Goal: Task Accomplishment & Management: Complete application form

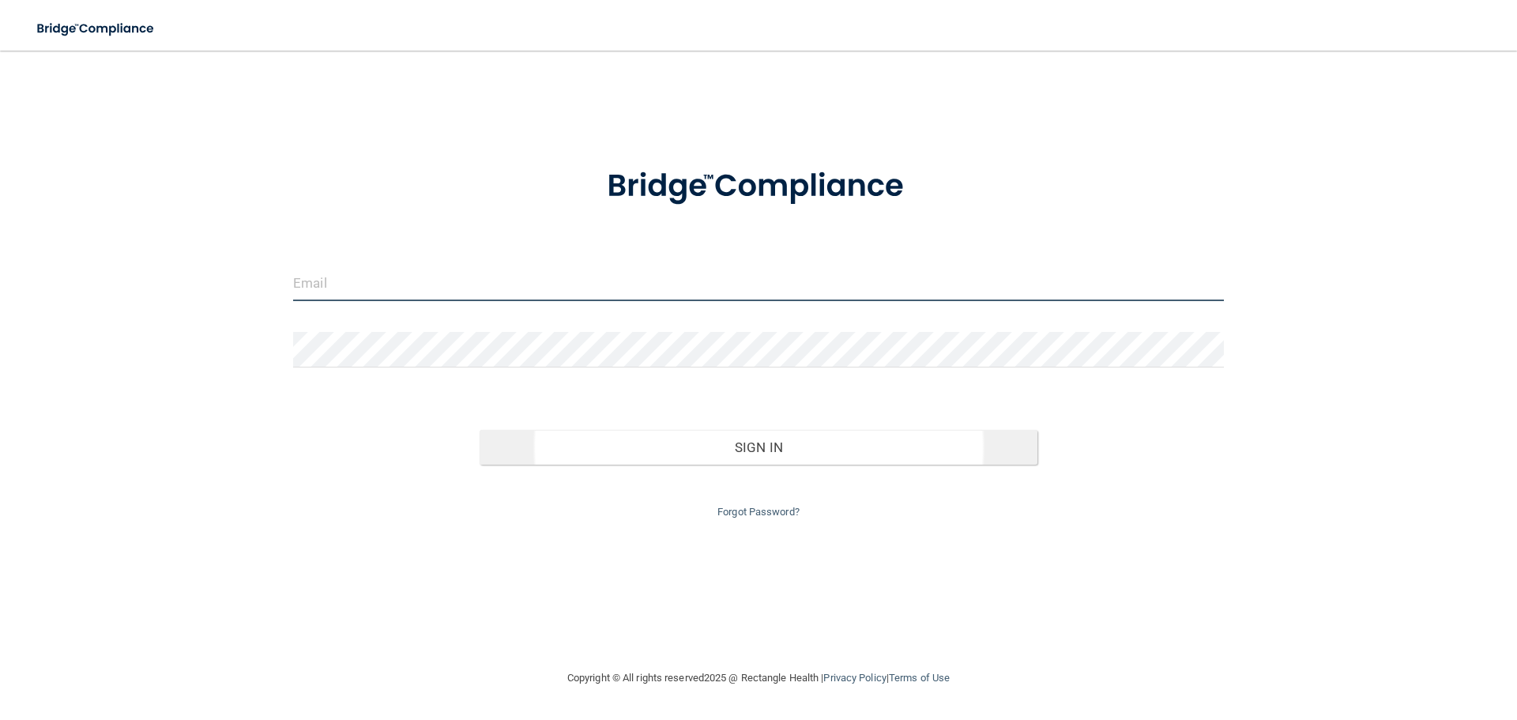
type input "[EMAIL_ADDRESS][DOMAIN_NAME][PERSON_NAME]"
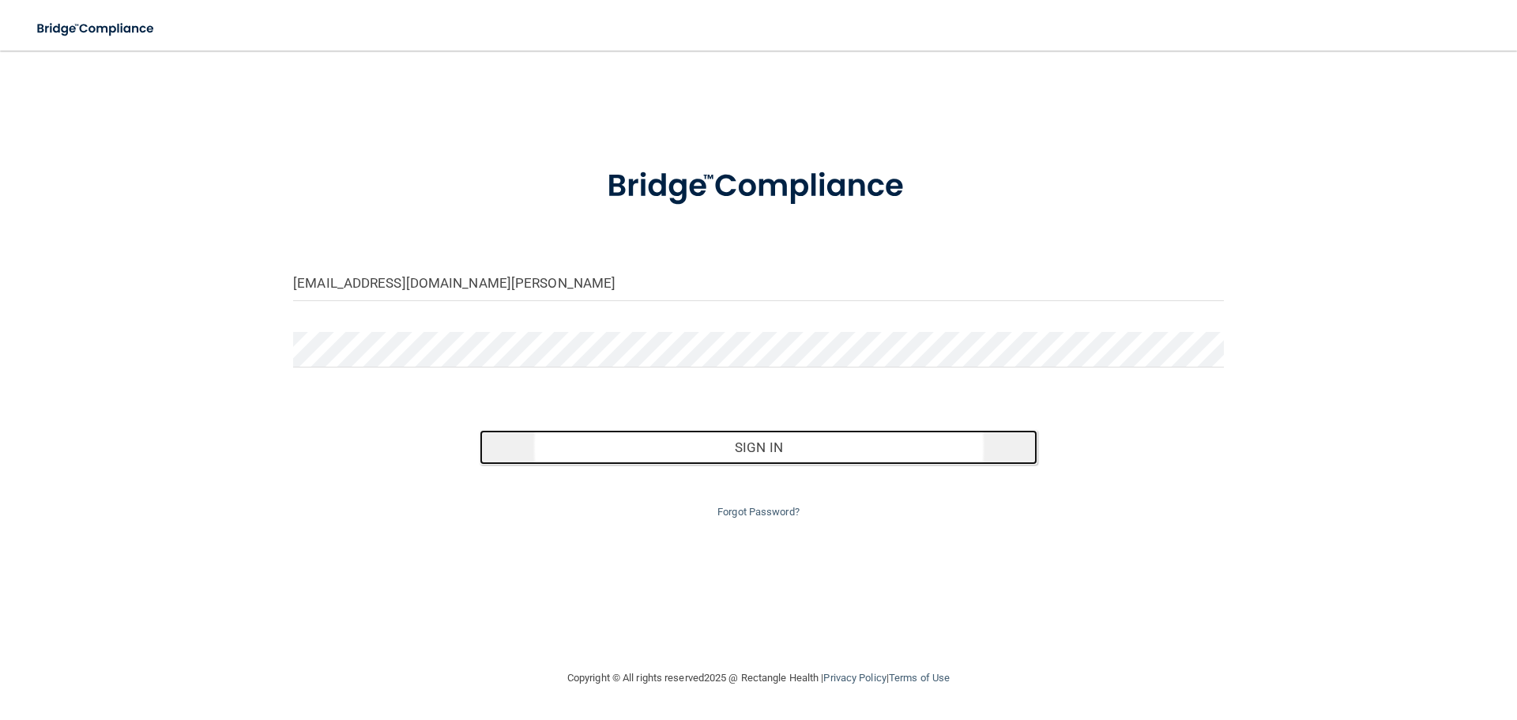
click at [746, 451] on button "Sign In" at bounding box center [759, 447] width 559 height 35
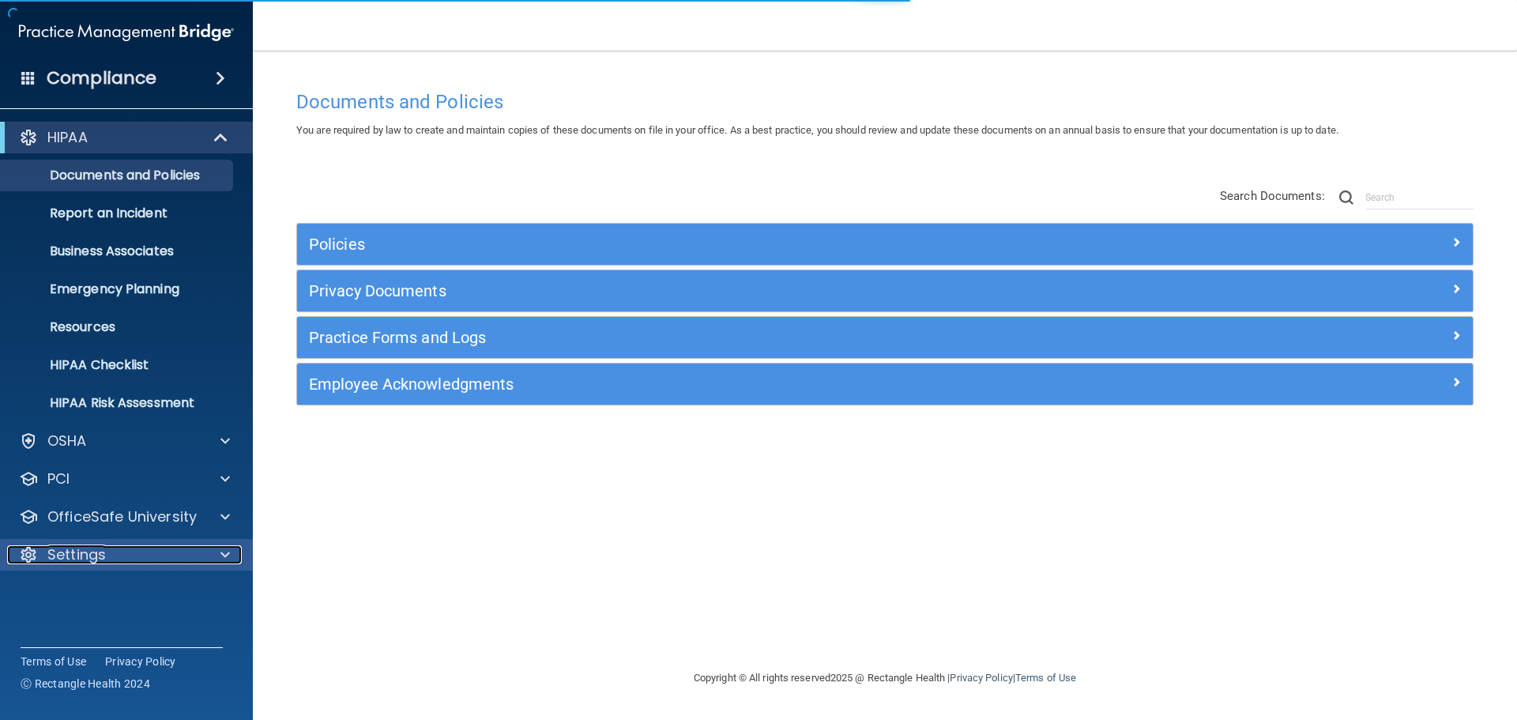
click at [81, 555] on p "Settings" at bounding box center [76, 554] width 58 height 19
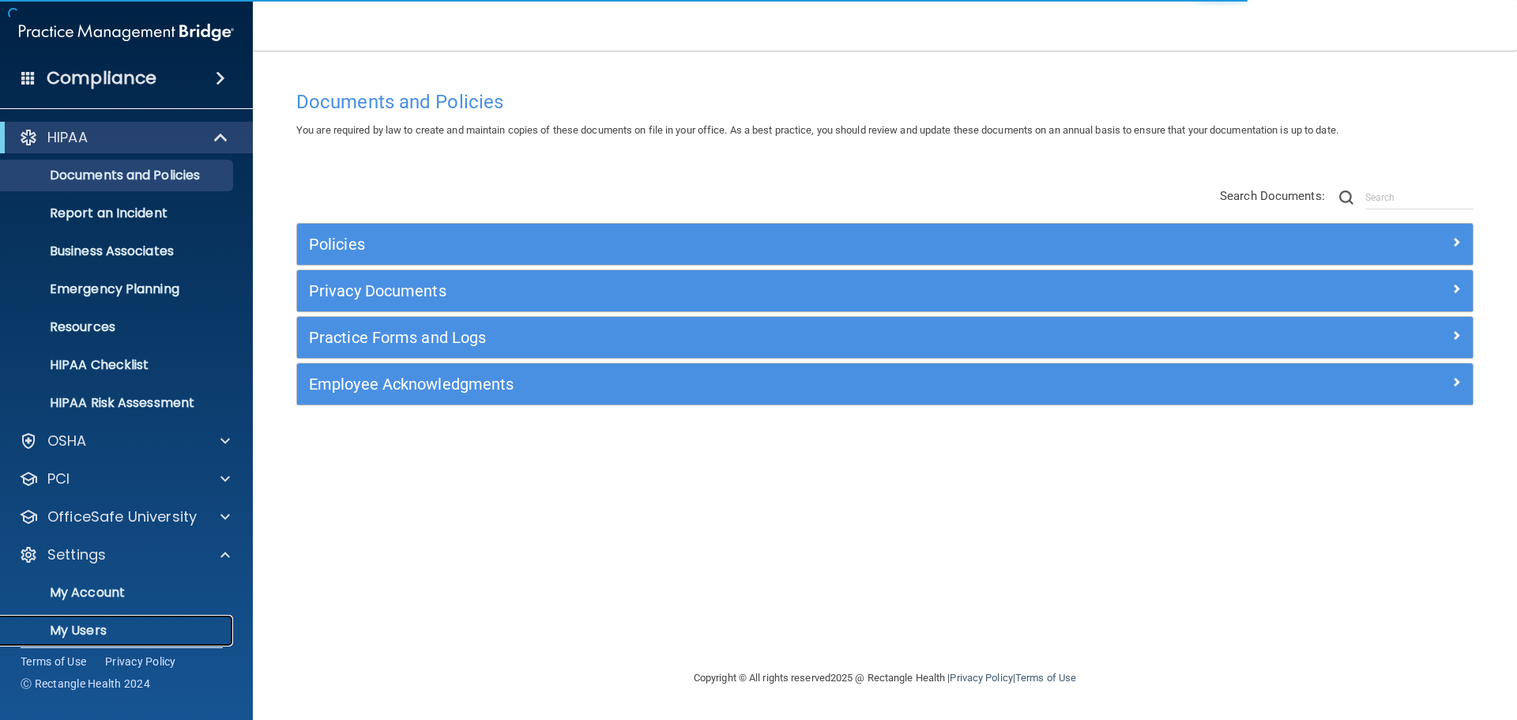
click at [86, 636] on p "My Users" at bounding box center [118, 631] width 216 height 16
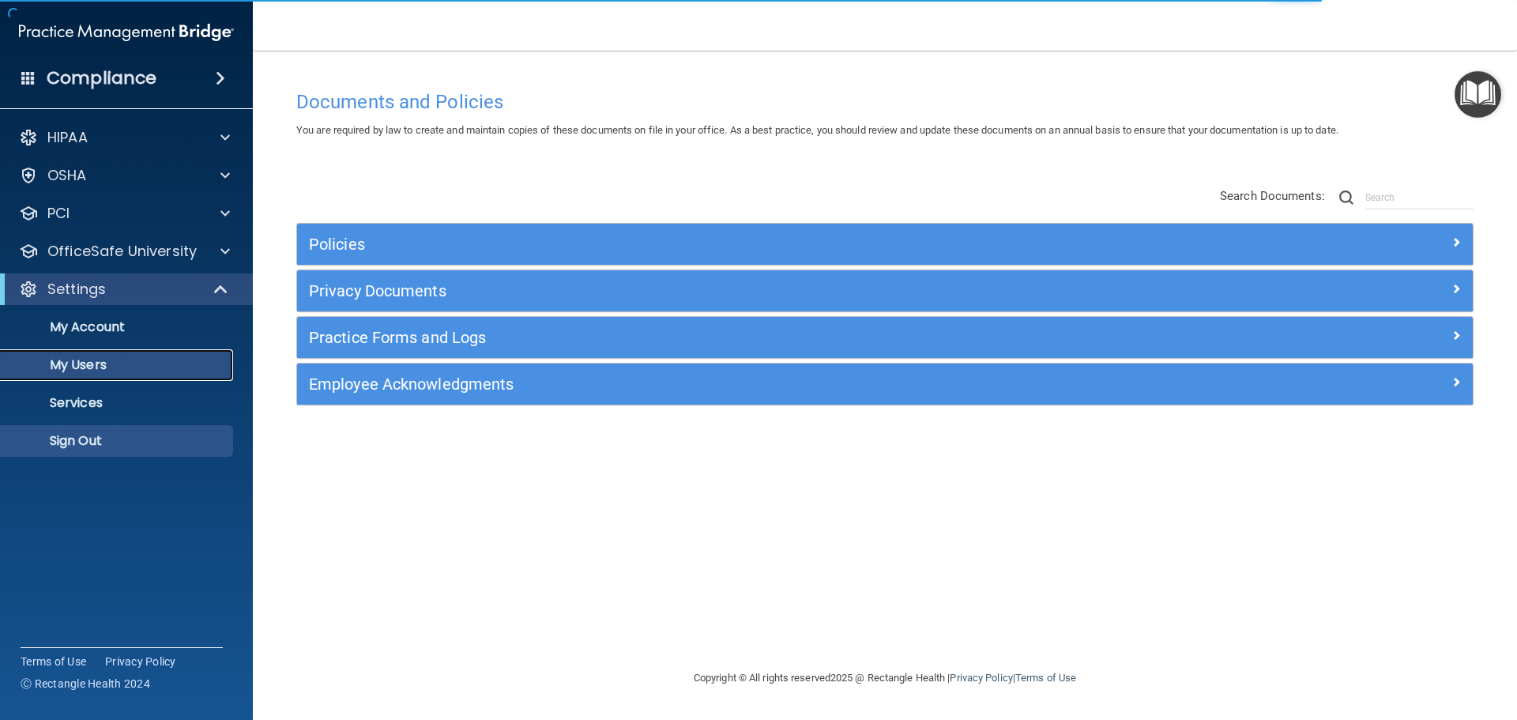
select select "20"
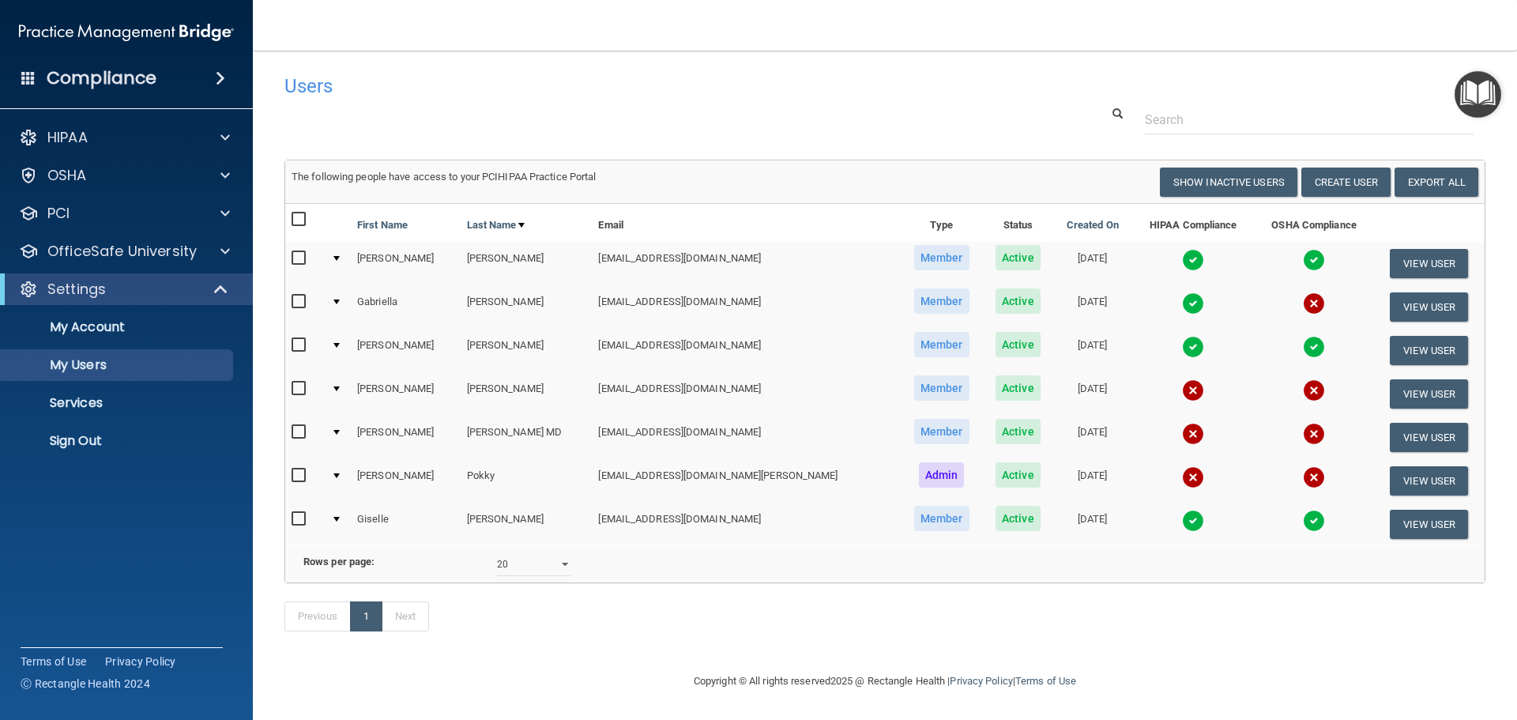
click at [0, 719] on nordpass-portal at bounding box center [0, 720] width 0 height 0
click at [1339, 183] on button "Create User" at bounding box center [1345, 182] width 89 height 29
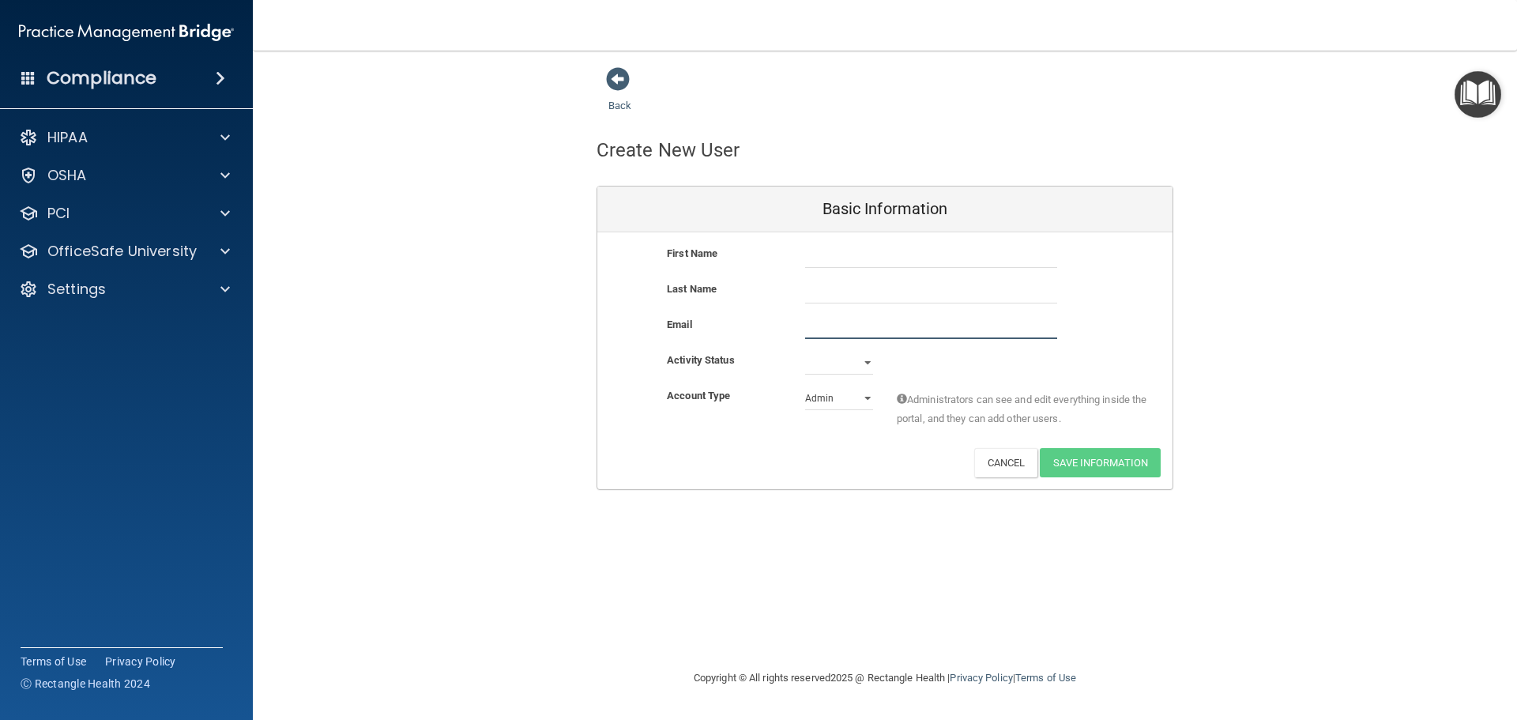
click at [805, 325] on input "email" at bounding box center [931, 327] width 252 height 24
paste input "[DOMAIN_NAME][EMAIL_ADDRESS][DOMAIN_NAME]"
type input "[DOMAIN_NAME][EMAIL_ADDRESS][DOMAIN_NAME]"
click at [826, 258] on input "text" at bounding box center [931, 256] width 252 height 24
type input "[PERSON_NAME]"
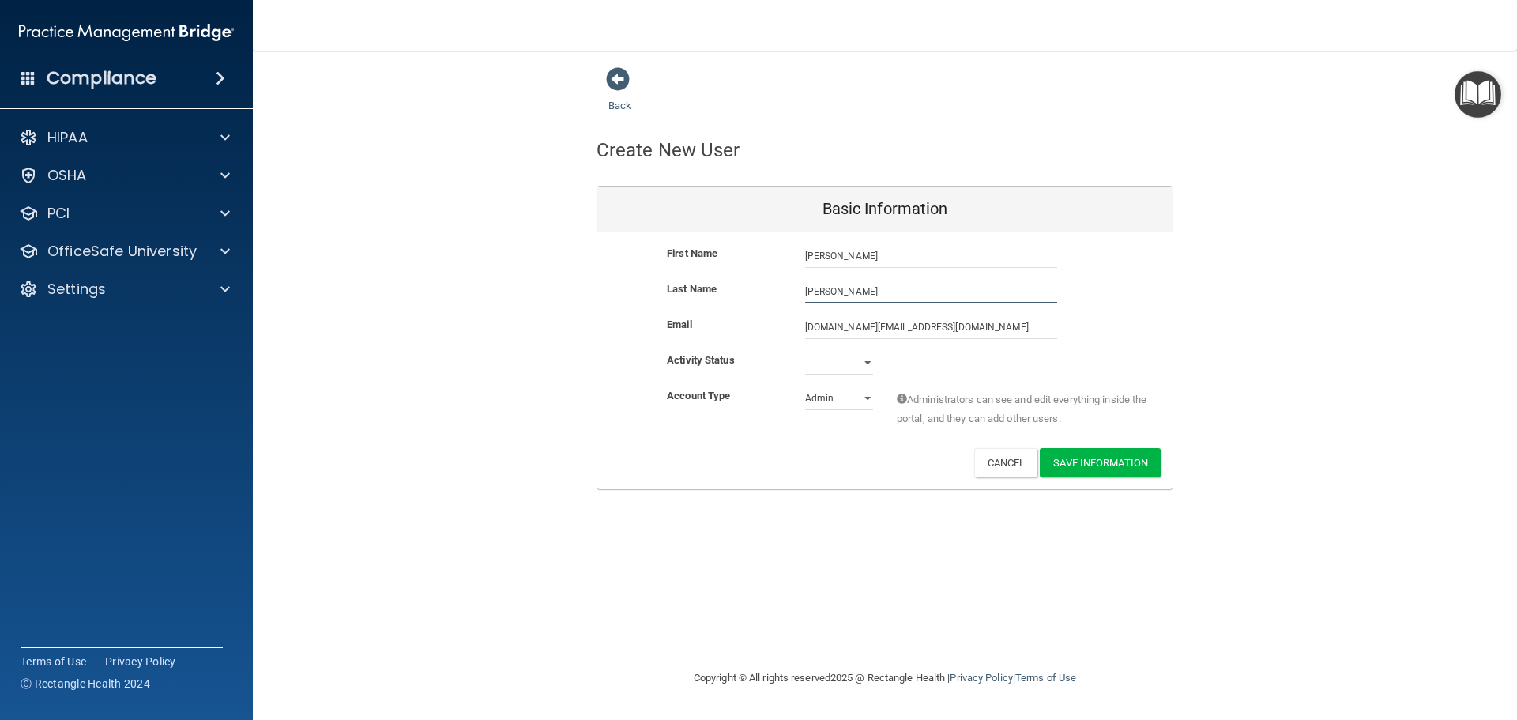
type input "[PERSON_NAME]"
click at [870, 366] on select "Active Inactive" at bounding box center [839, 363] width 68 height 24
select select "active"
click at [805, 351] on select "Active Inactive" at bounding box center [839, 363] width 68 height 24
click at [842, 402] on select "Admin Member" at bounding box center [839, 398] width 68 height 24
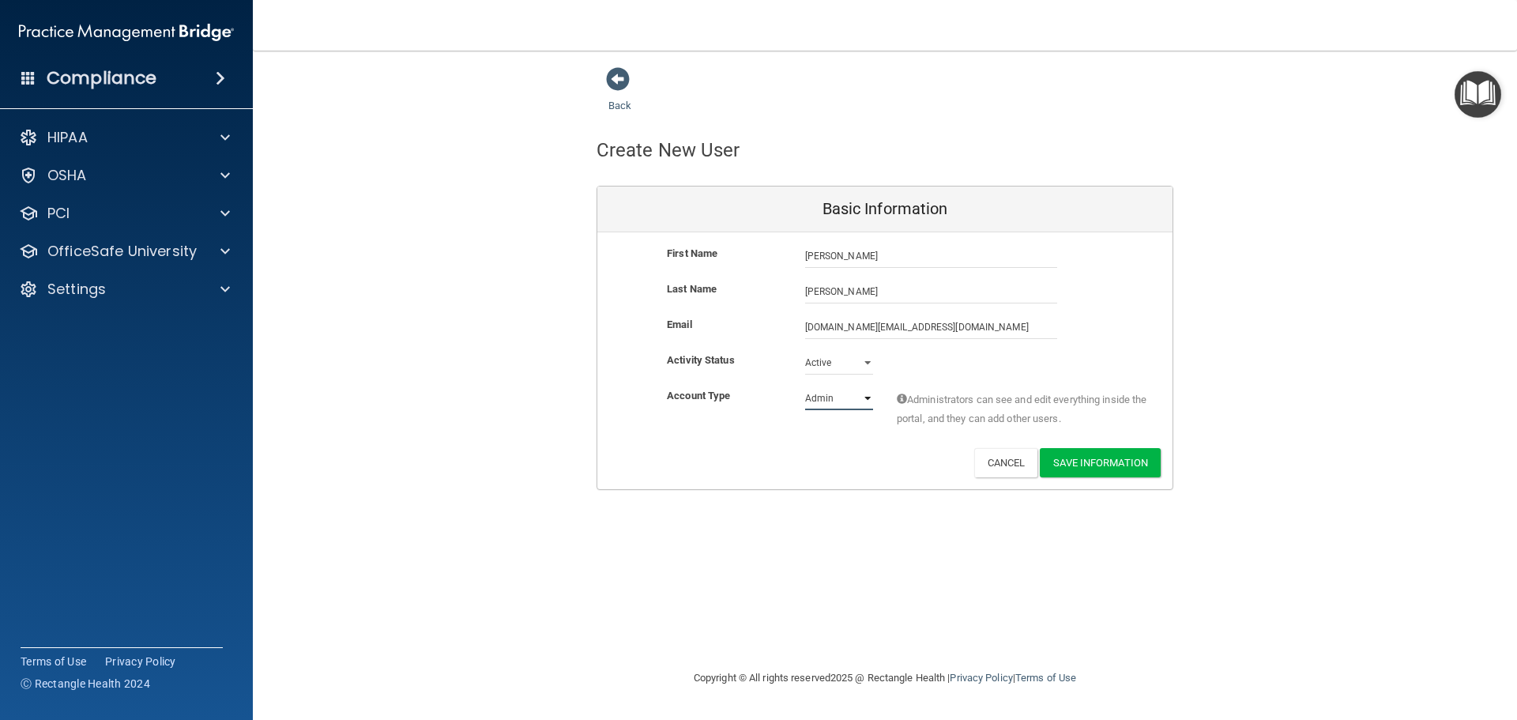
select select "practice_member"
click at [805, 386] on select "Admin Member" at bounding box center [839, 398] width 68 height 24
click at [1101, 464] on button "Save Information" at bounding box center [1100, 462] width 121 height 29
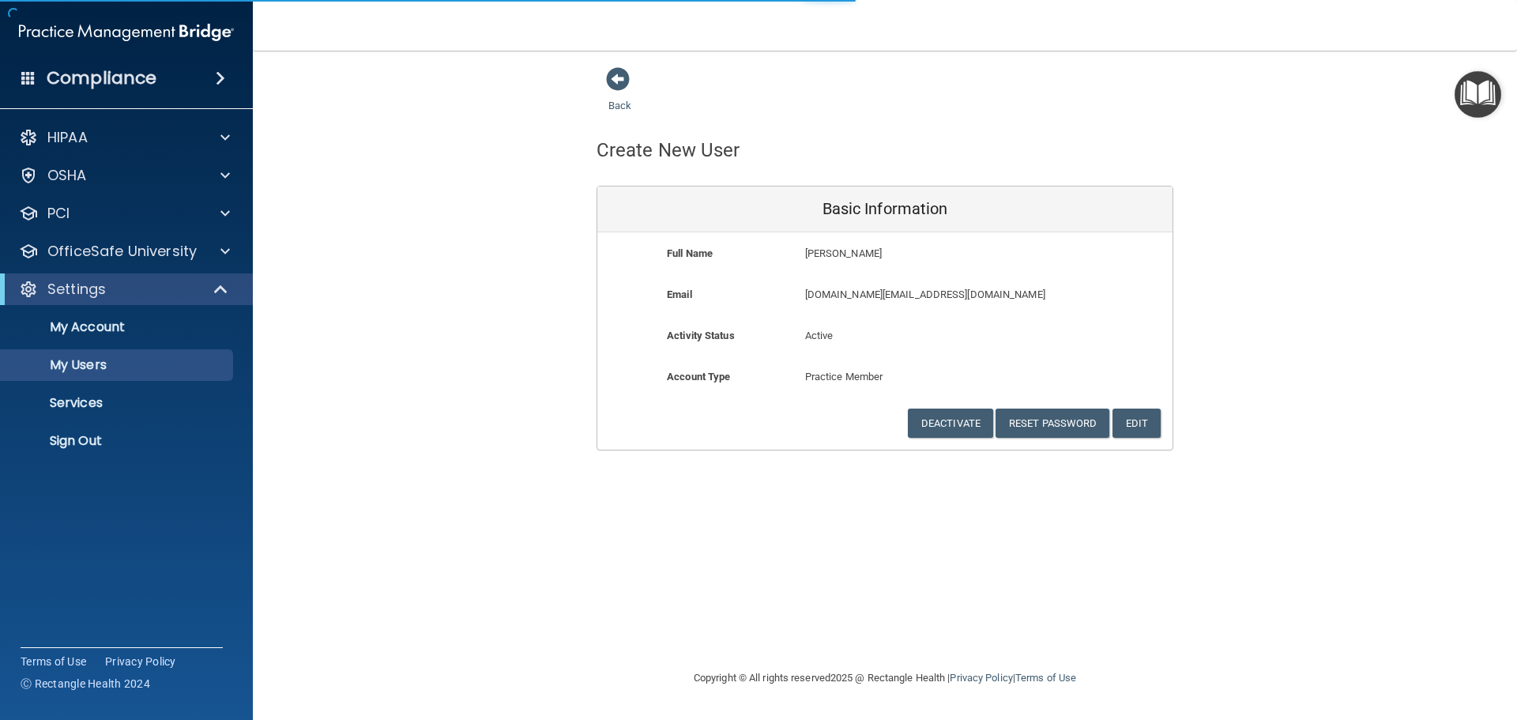
select select "20"
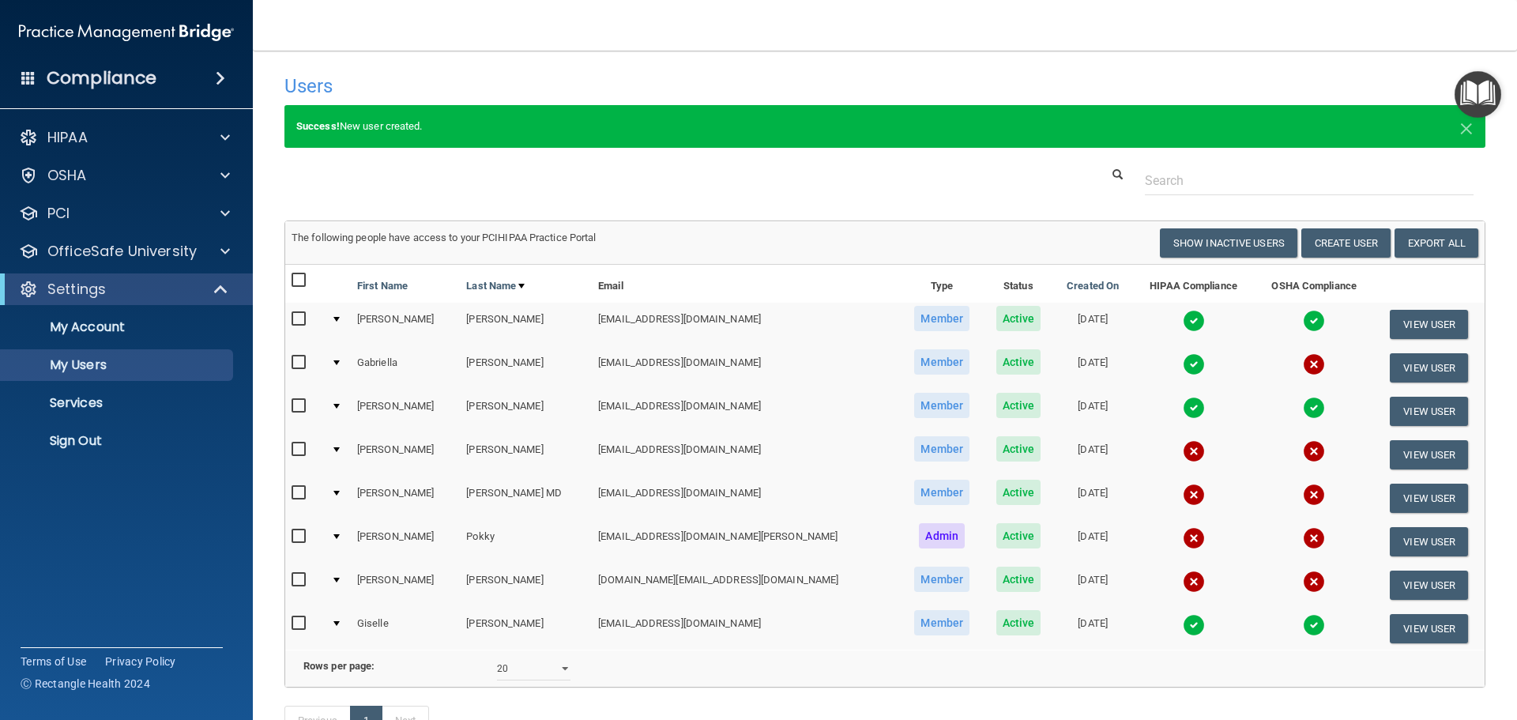
click at [0, 719] on nordpass-portal at bounding box center [0, 720] width 0 height 0
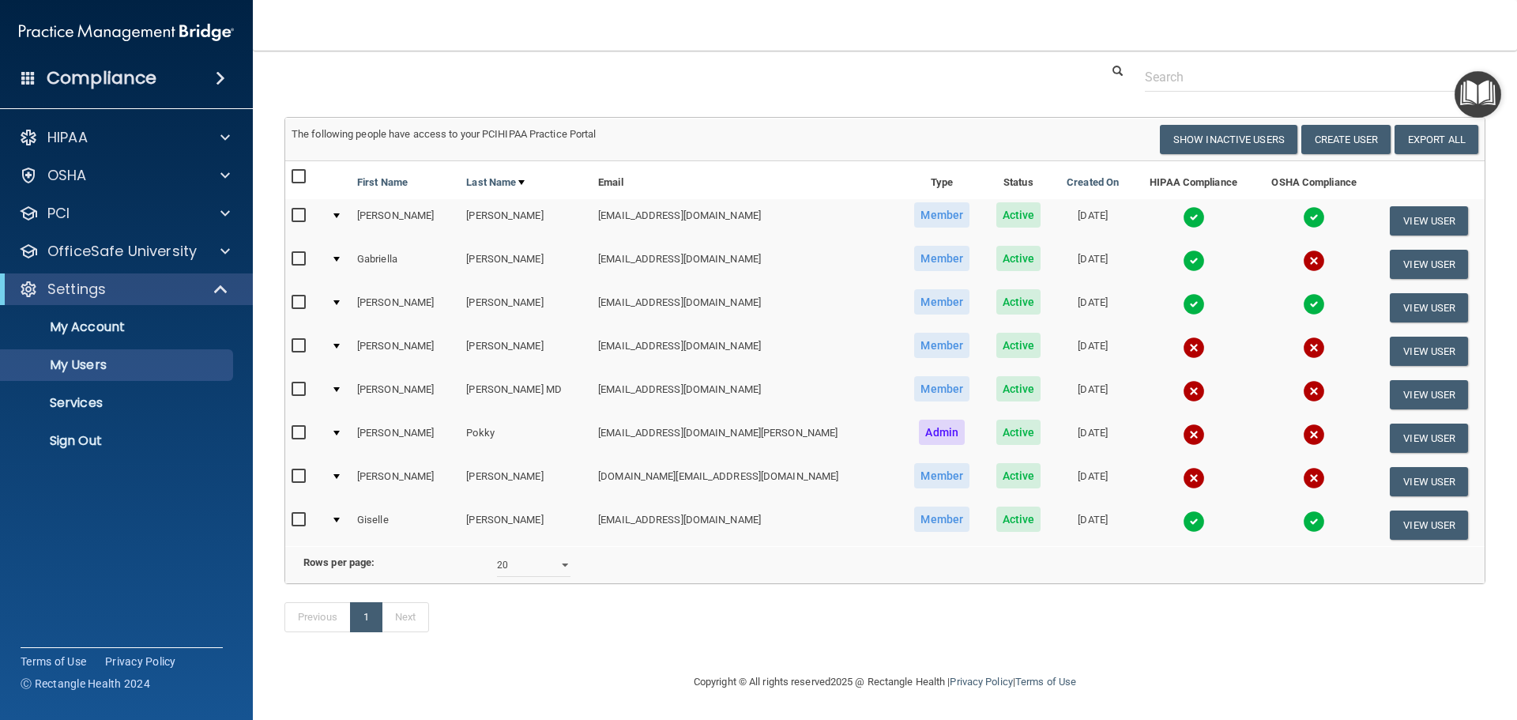
scroll to position [127, 0]
